Goal: Information Seeking & Learning: Check status

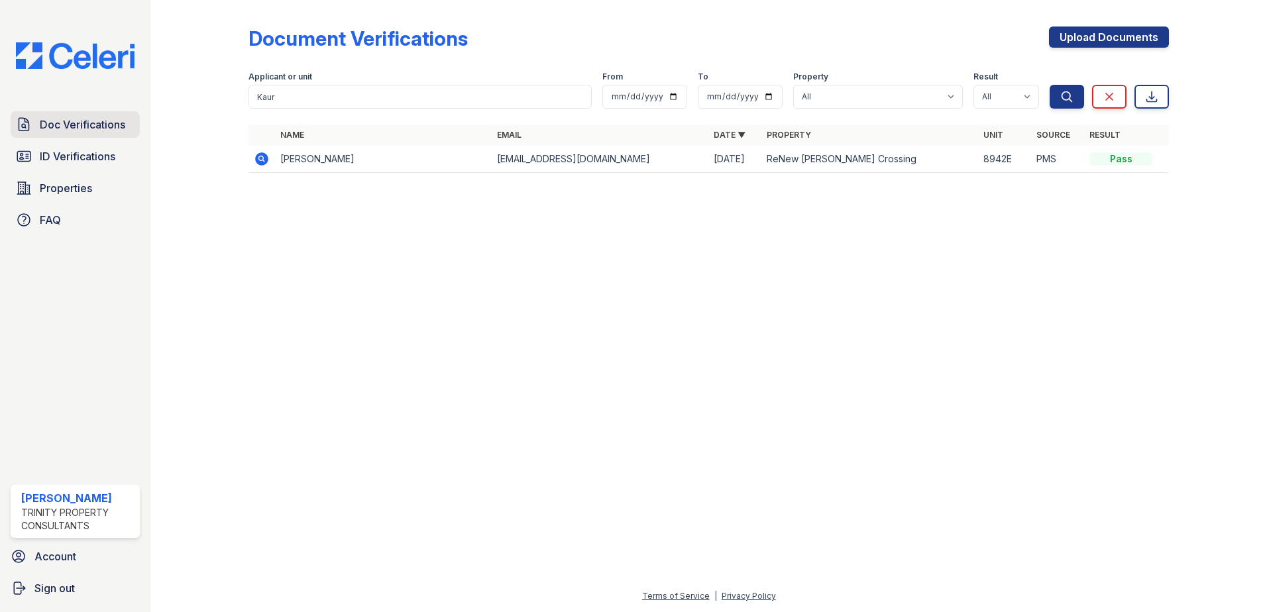
click at [93, 132] on span "Doc Verifications" at bounding box center [82, 125] width 85 height 16
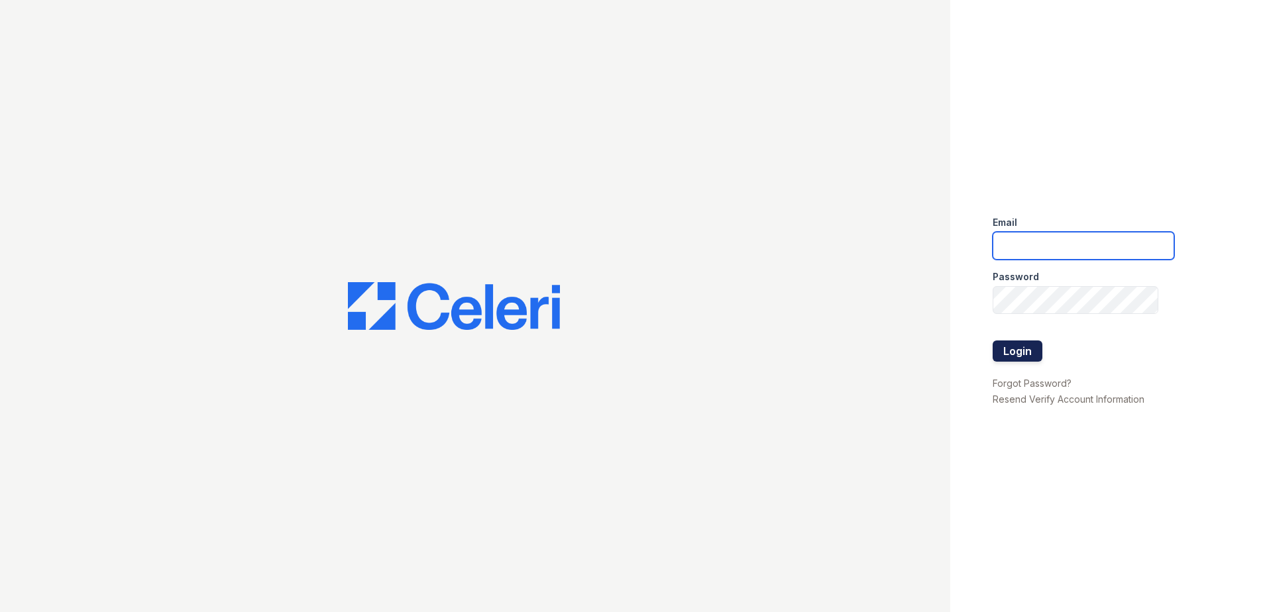
type input "sclarke@trinity-pm.com"
click at [1023, 351] on button "Login" at bounding box center [1018, 351] width 50 height 21
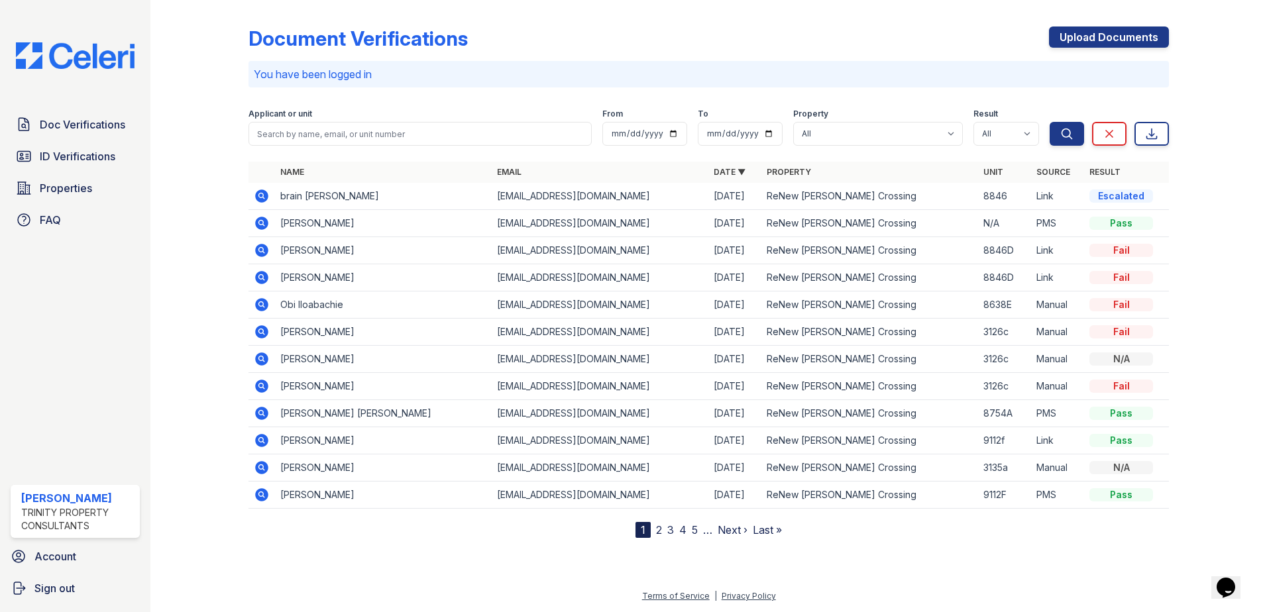
click at [260, 194] on icon at bounding box center [262, 196] width 16 height 16
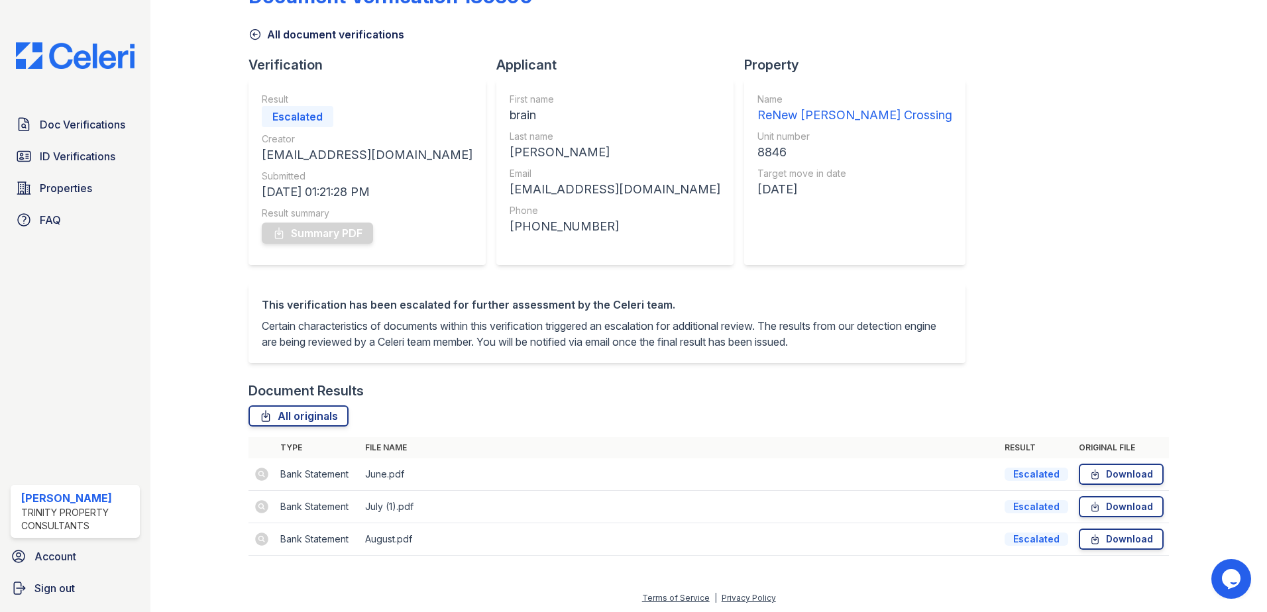
scroll to position [60, 0]
click at [99, 124] on span "Doc Verifications" at bounding box center [82, 125] width 85 height 16
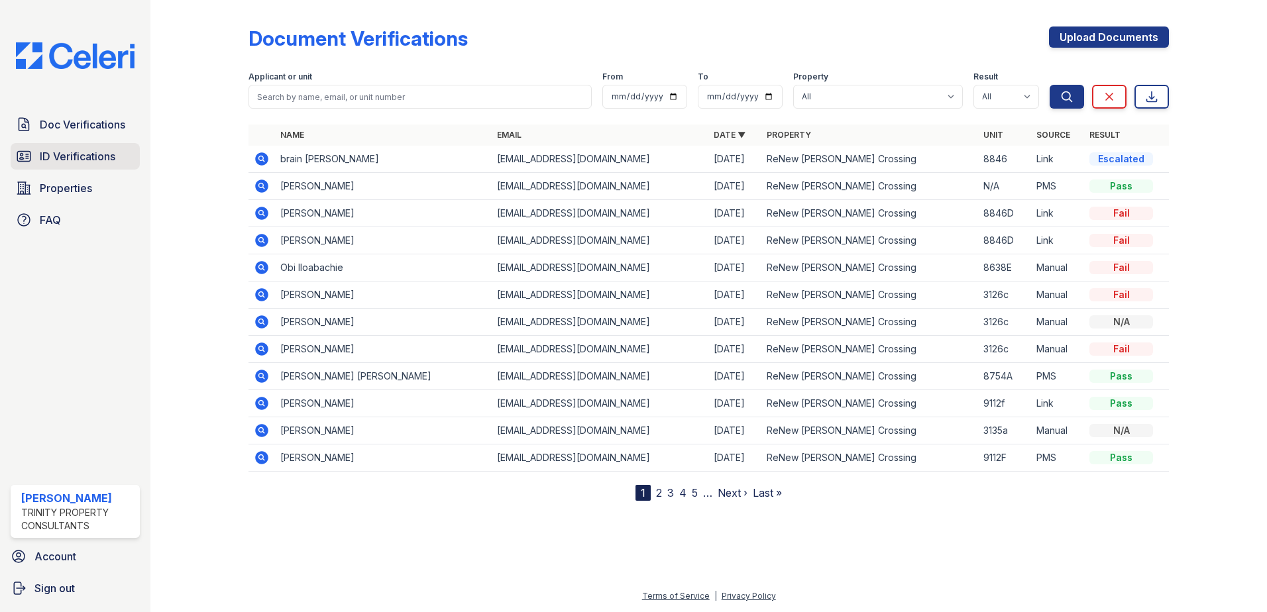
click at [102, 152] on span "ID Verifications" at bounding box center [78, 156] width 76 height 16
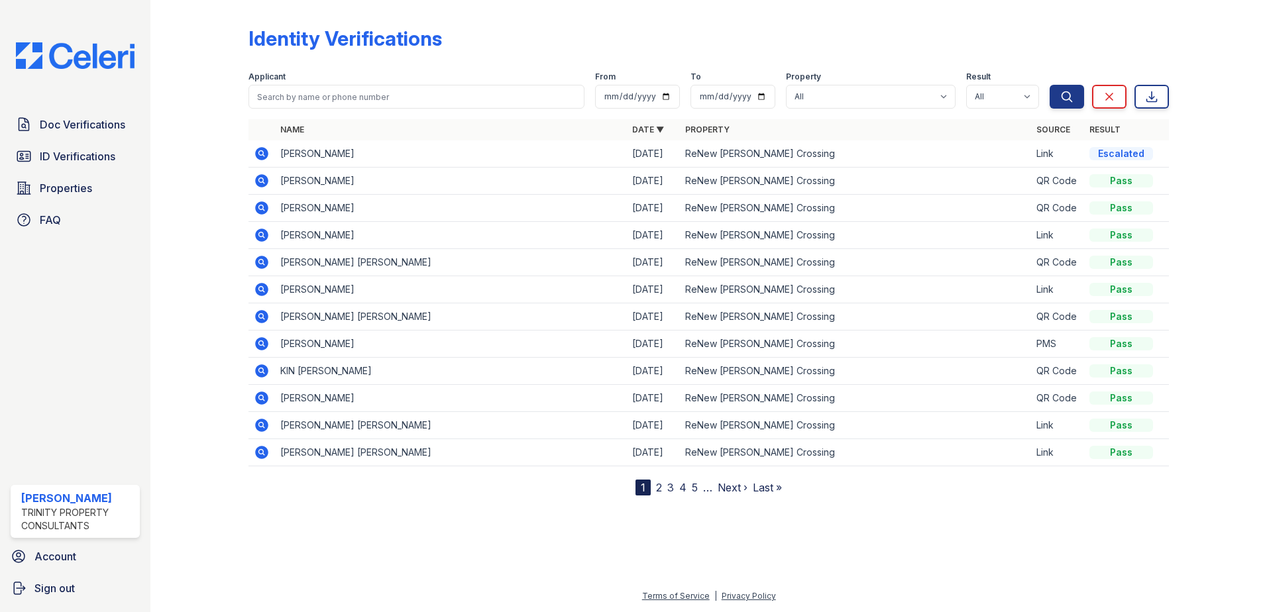
click at [258, 149] on icon at bounding box center [261, 153] width 13 height 13
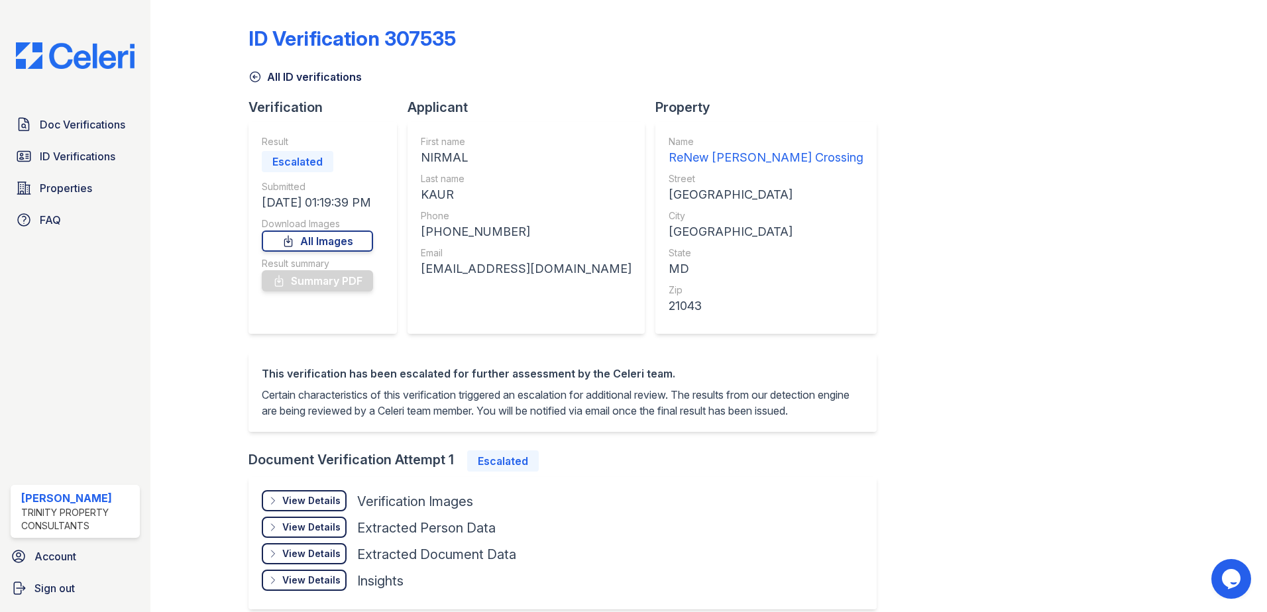
scroll to position [77, 0]
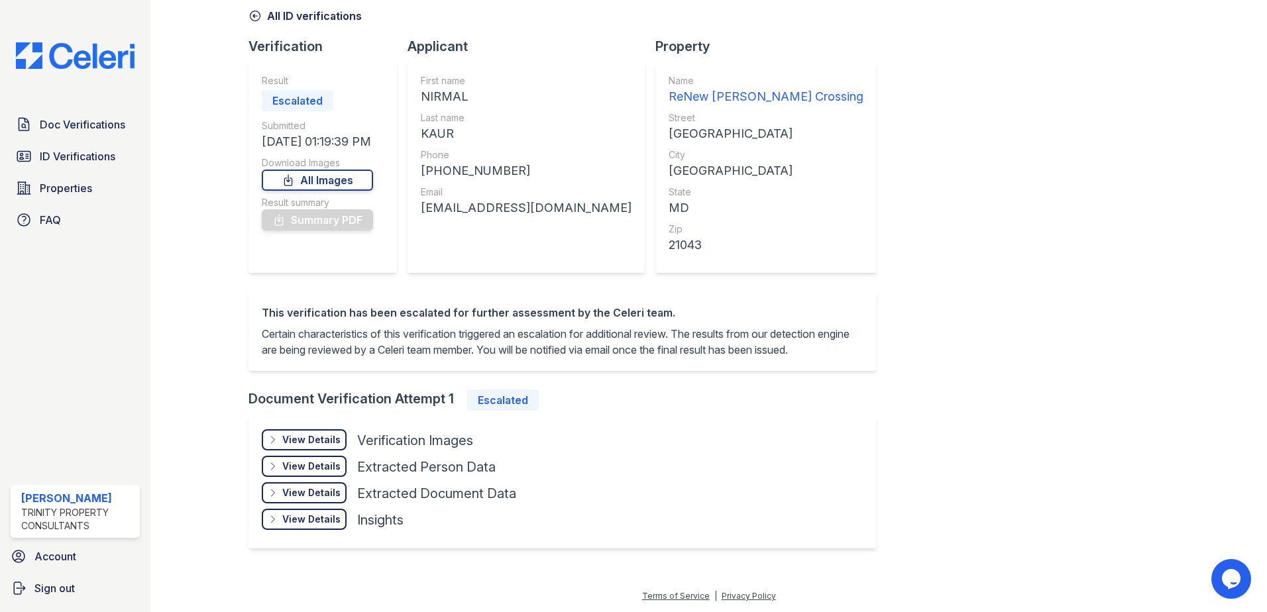
click at [324, 441] on div "View Details" at bounding box center [311, 439] width 58 height 13
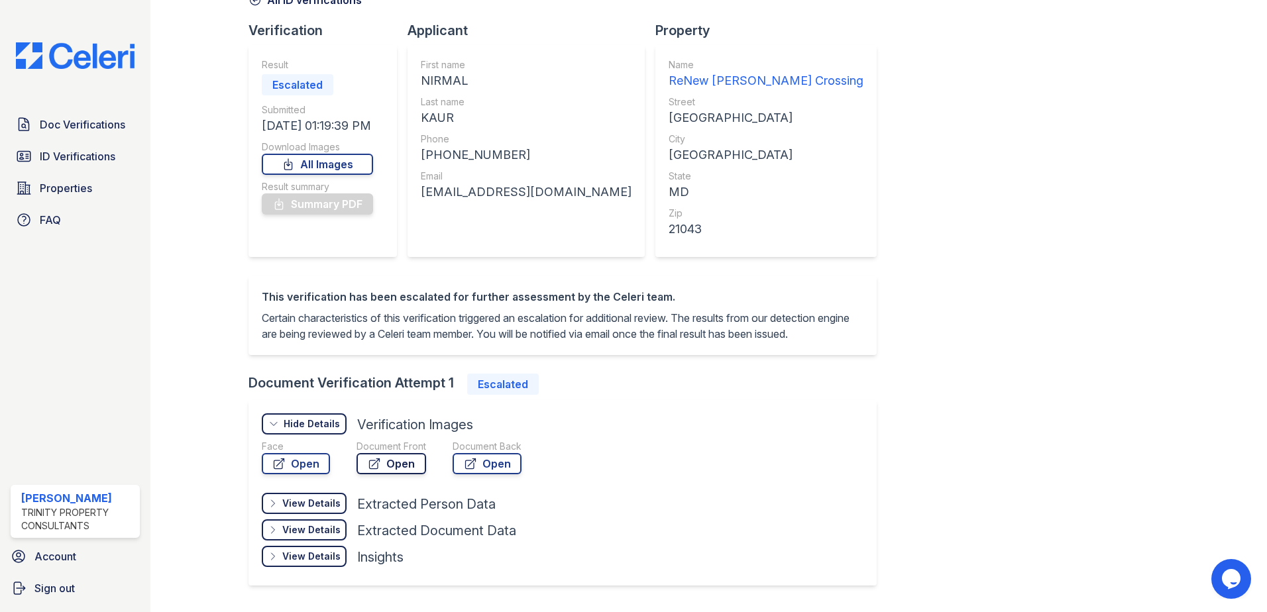
click at [410, 475] on link "Open" at bounding box center [392, 463] width 70 height 21
click at [481, 475] on link "Open" at bounding box center [487, 463] width 69 height 21
click at [70, 156] on span "ID Verifications" at bounding box center [78, 156] width 76 height 16
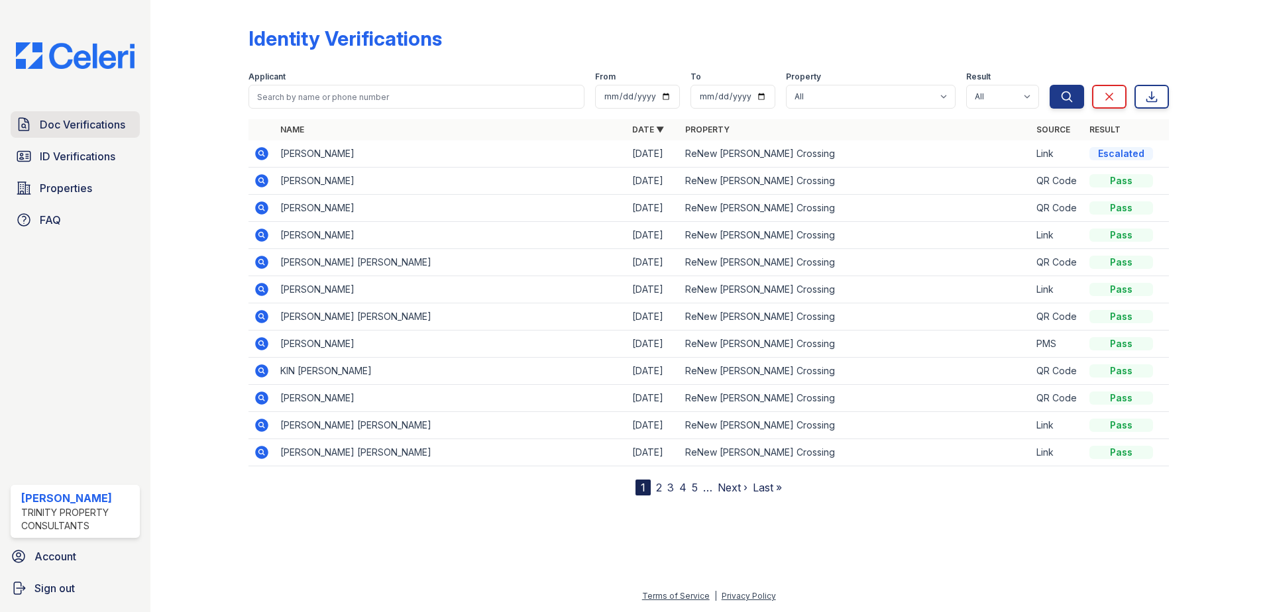
click at [107, 117] on span "Doc Verifications" at bounding box center [82, 125] width 85 height 16
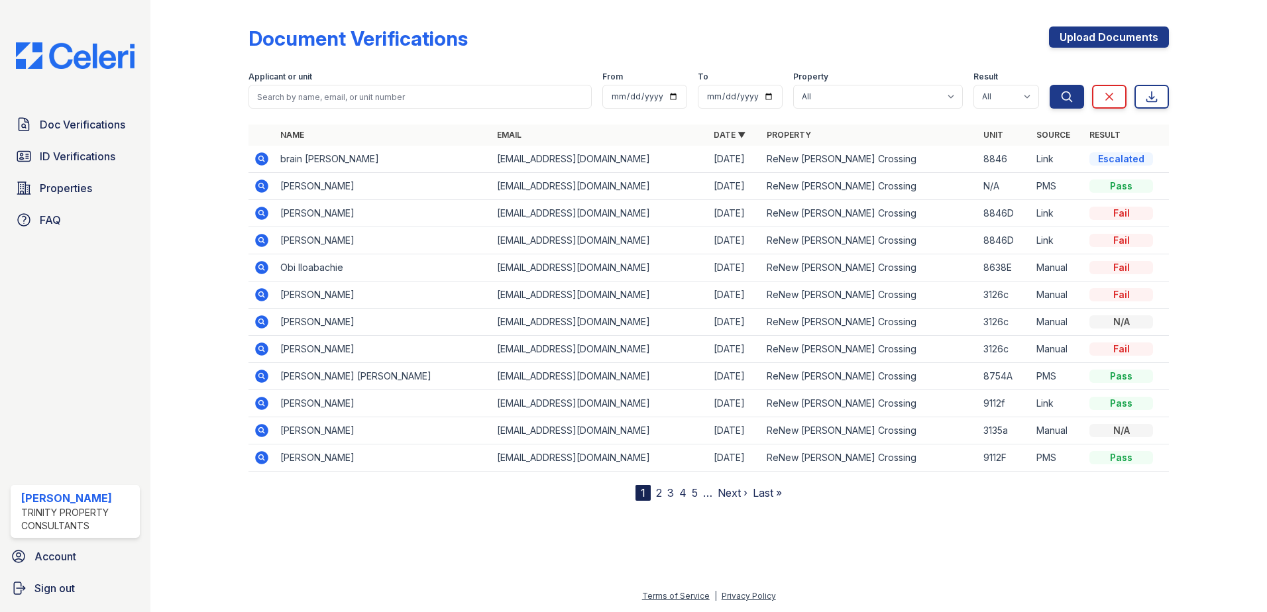
click at [274, 156] on td at bounding box center [262, 159] width 27 height 27
click at [304, 93] on input "search" at bounding box center [420, 97] width 343 height 24
type input "[PERSON_NAME]"
click at [1050, 85] on button "Search" at bounding box center [1067, 97] width 34 height 24
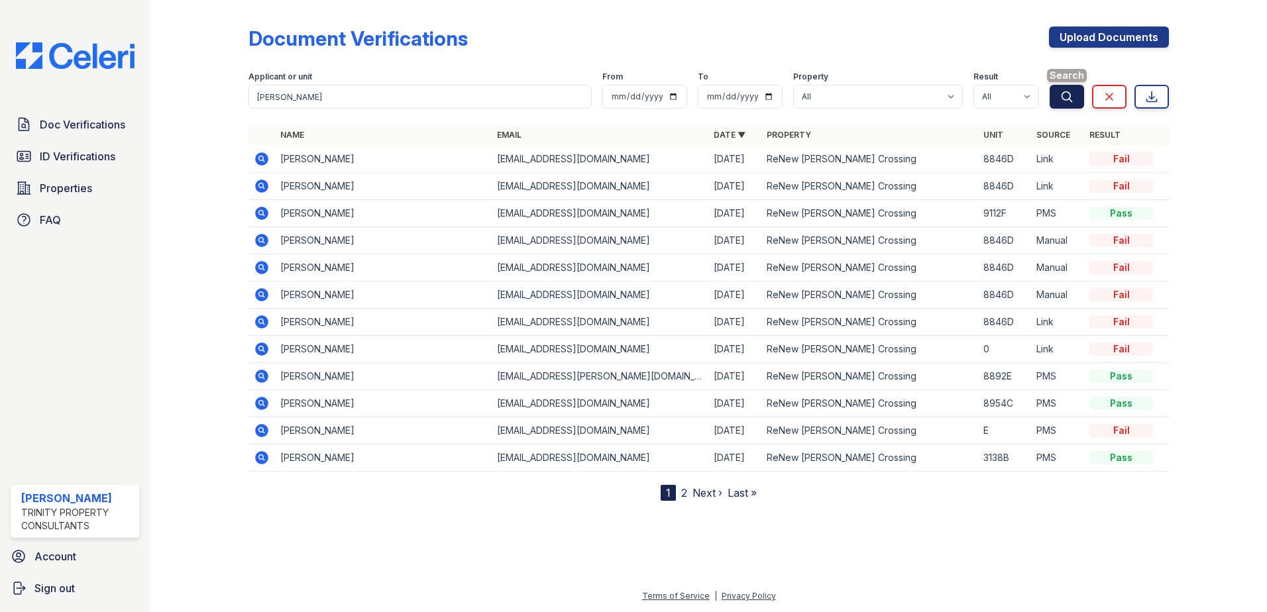
drag, startPoint x: 1056, startPoint y: 100, endPoint x: 1064, endPoint y: 100, distance: 8.0
click at [1057, 100] on button "Search" at bounding box center [1067, 97] width 34 height 24
click at [1068, 98] on icon "submit" at bounding box center [1066, 96] width 13 height 13
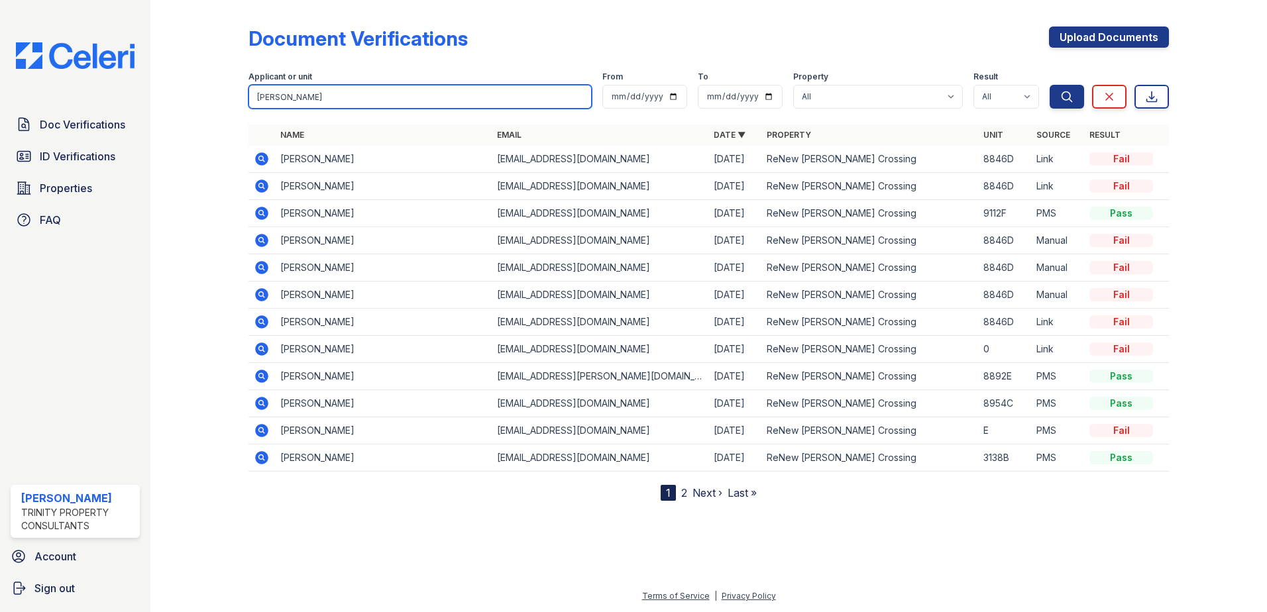
click at [308, 93] on input "[PERSON_NAME]" at bounding box center [420, 97] width 343 height 24
type input "[PERSON_NAME]"
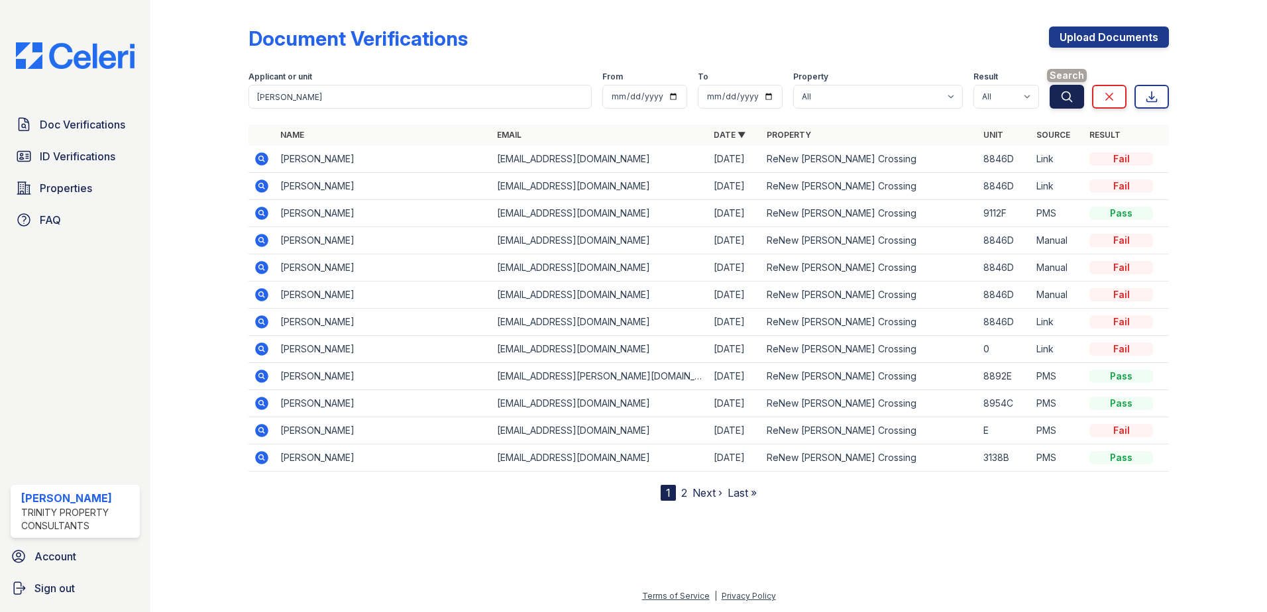
click at [1070, 95] on icon "submit" at bounding box center [1066, 96] width 13 height 13
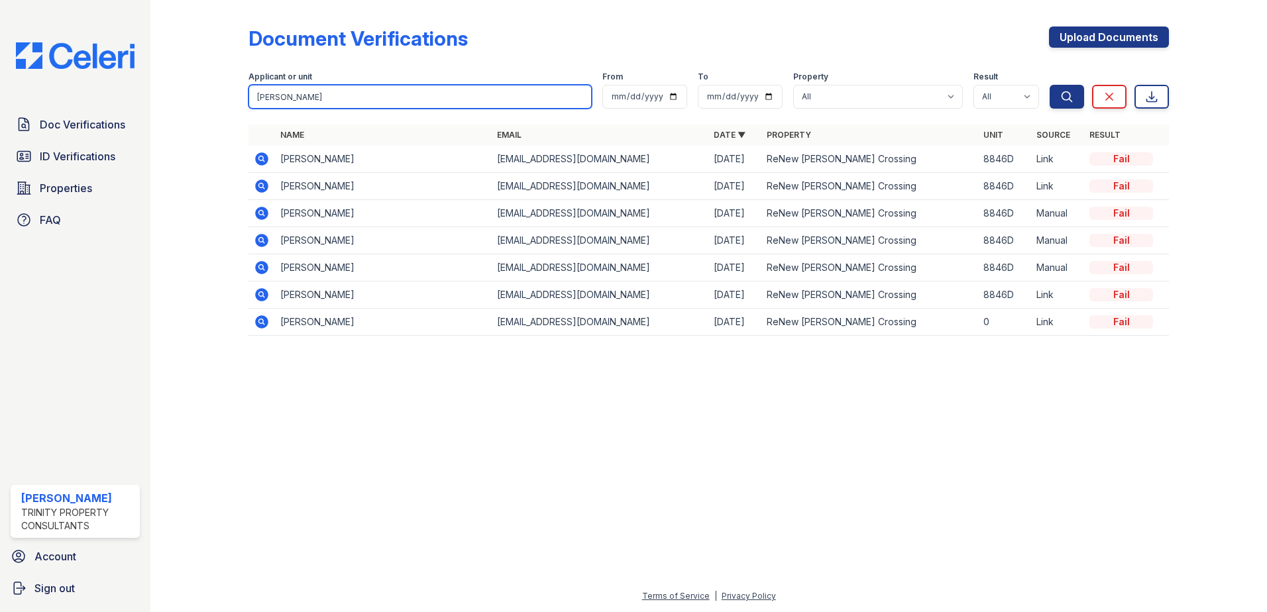
drag, startPoint x: 323, startPoint y: 95, endPoint x: 146, endPoint y: 66, distance: 179.2
click at [142, 66] on div "Doc Verifications ID Verifications Properties FAQ [PERSON_NAME] Trinity Propert…" at bounding box center [633, 306] width 1267 height 612
type input "[PERSON_NAME]"
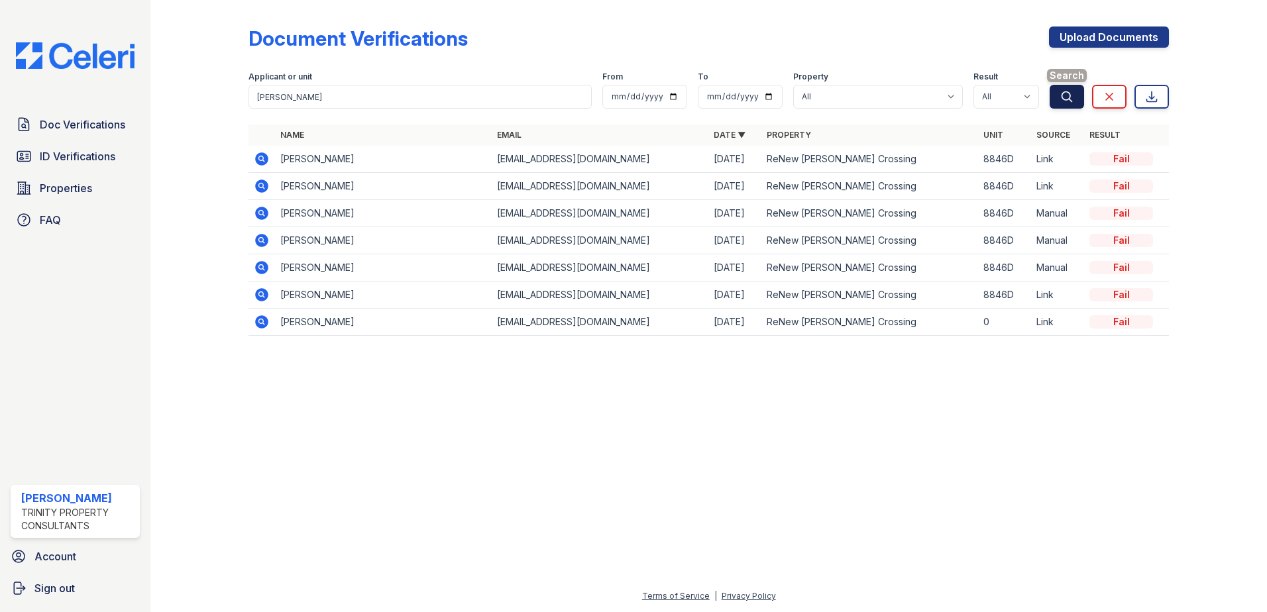
click at [1061, 96] on icon "submit" at bounding box center [1066, 96] width 13 height 13
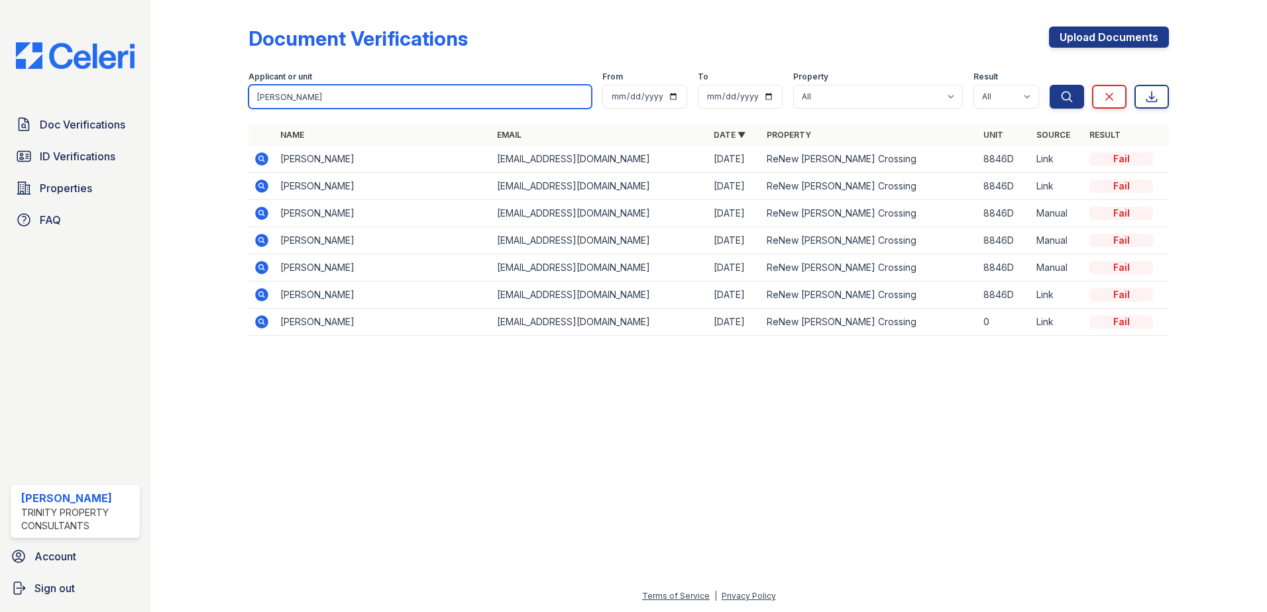
drag, startPoint x: 320, startPoint y: 97, endPoint x: 199, endPoint y: 90, distance: 120.8
click at [199, 90] on div "Document Verifications Upload Documents Filter Applicant or unit [PERSON_NAME] …" at bounding box center [709, 185] width 1074 height 370
click at [484, 455] on div at bounding box center [709, 479] width 1074 height 218
